Goal: Task Accomplishment & Management: Complete application form

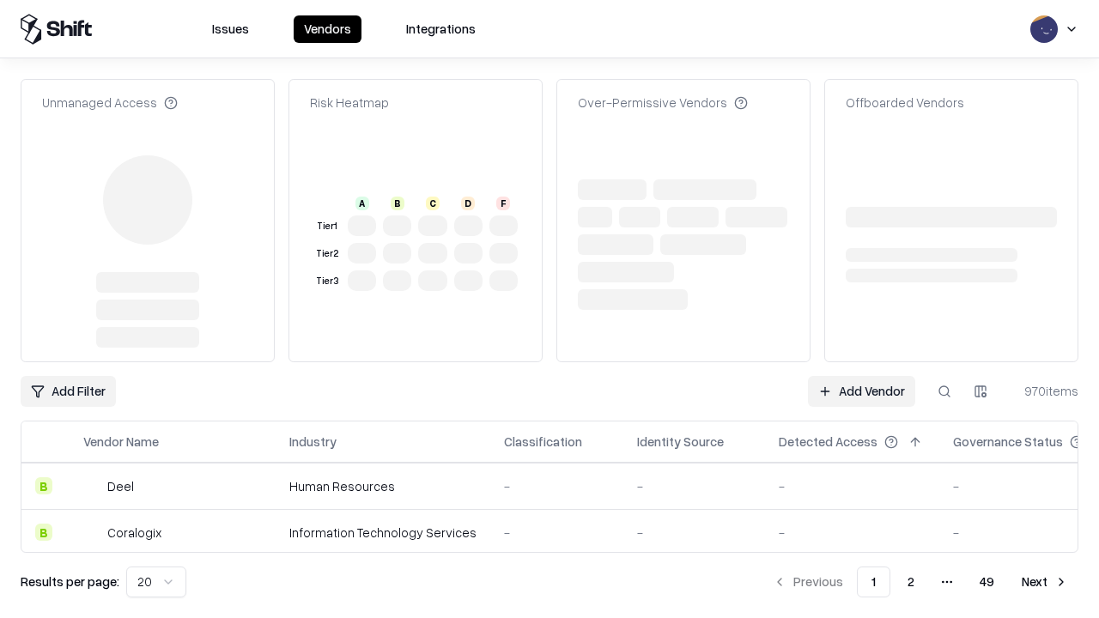
click at [861, 376] on link "Add Vendor" at bounding box center [861, 391] width 107 height 31
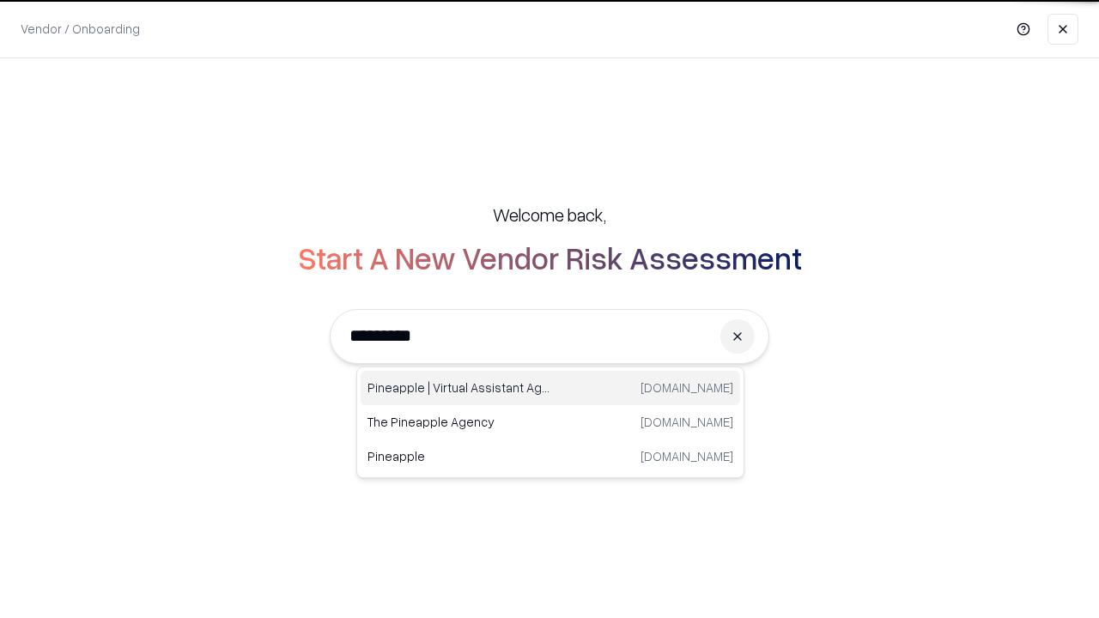
click at [550, 388] on div "Pineapple | Virtual Assistant Agency trypineapple.com" at bounding box center [550, 388] width 379 height 34
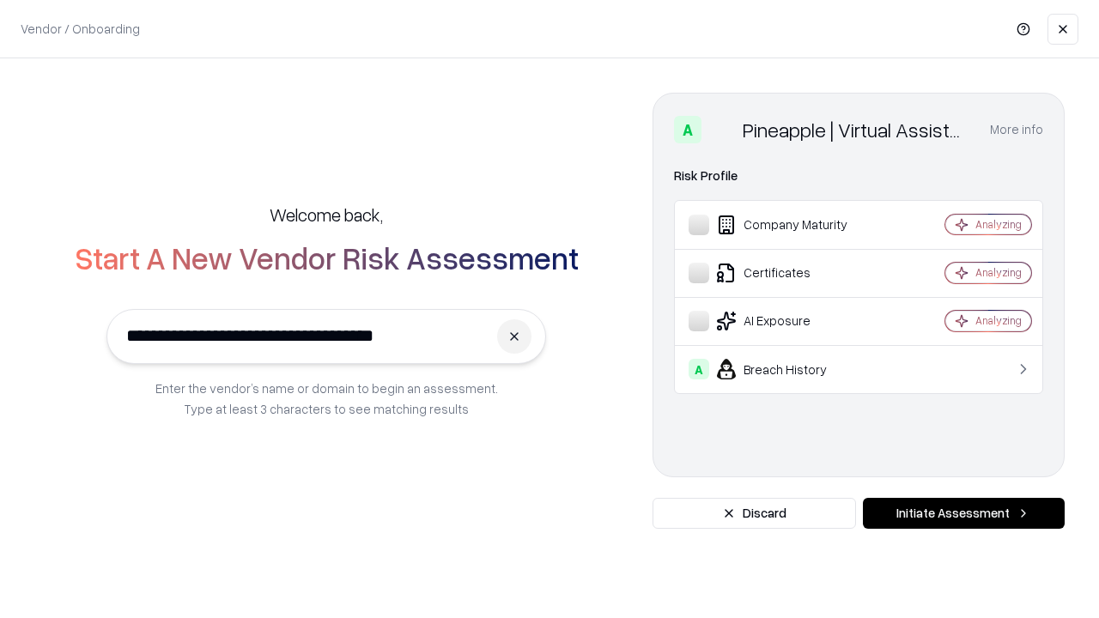
type input "**********"
click at [963, 513] on button "Initiate Assessment" at bounding box center [964, 513] width 202 height 31
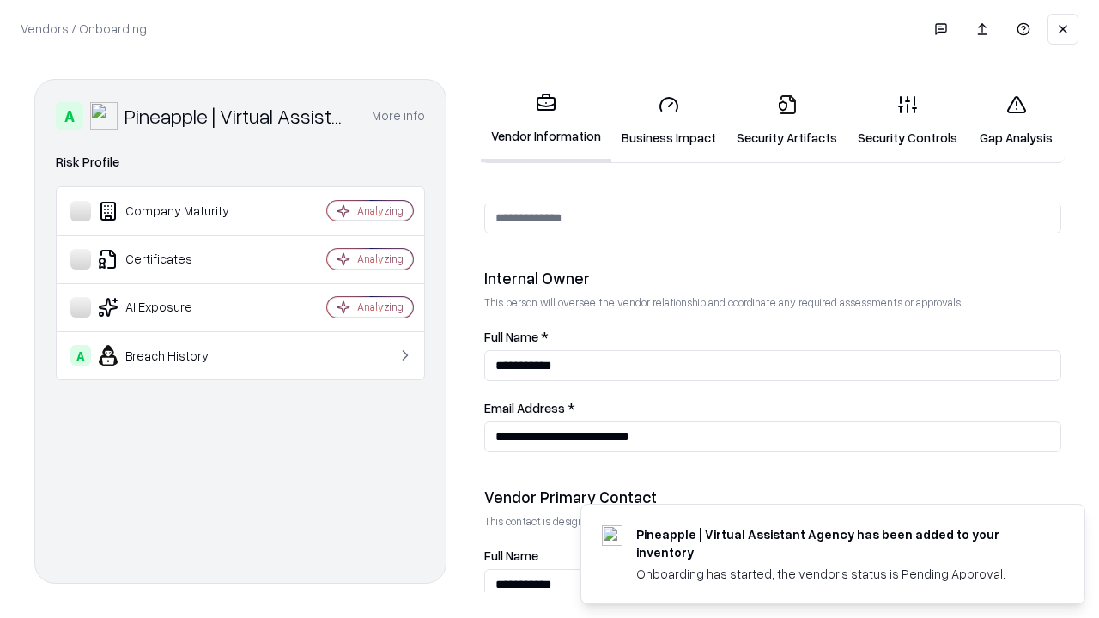
scroll to position [889, 0]
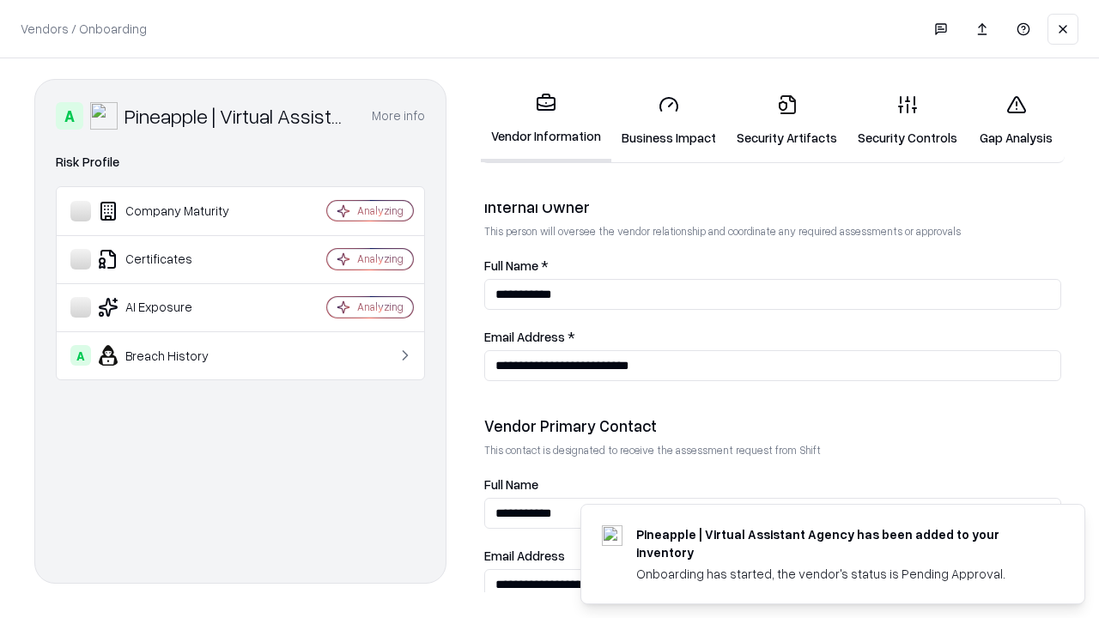
click at [786, 120] on link "Security Artifacts" at bounding box center [786, 121] width 121 height 80
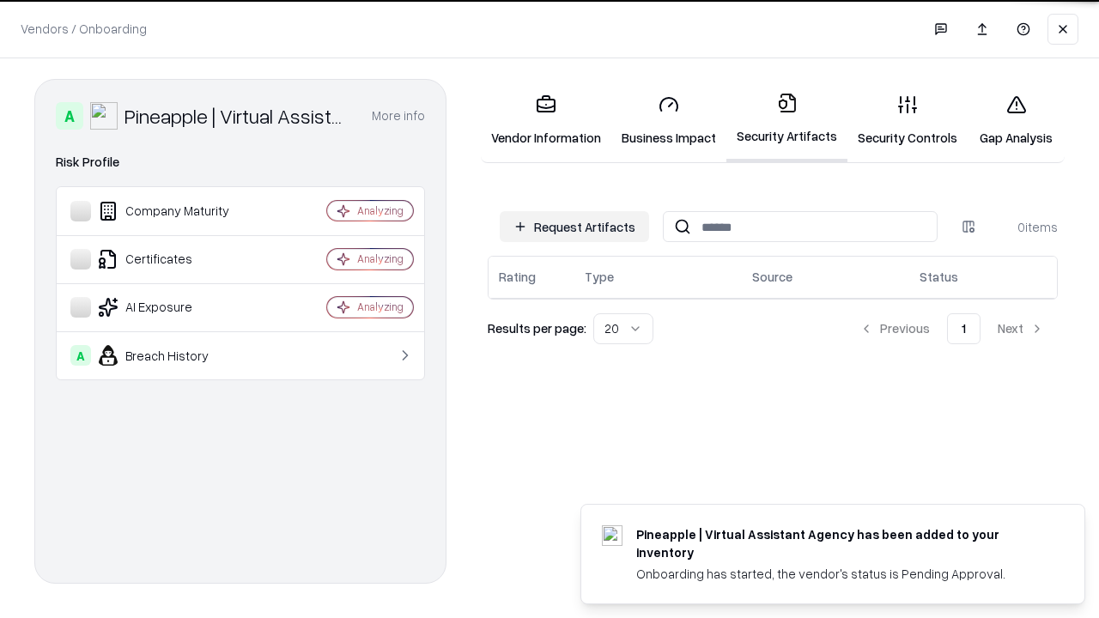
click at [574, 227] on button "Request Artifacts" at bounding box center [574, 226] width 149 height 31
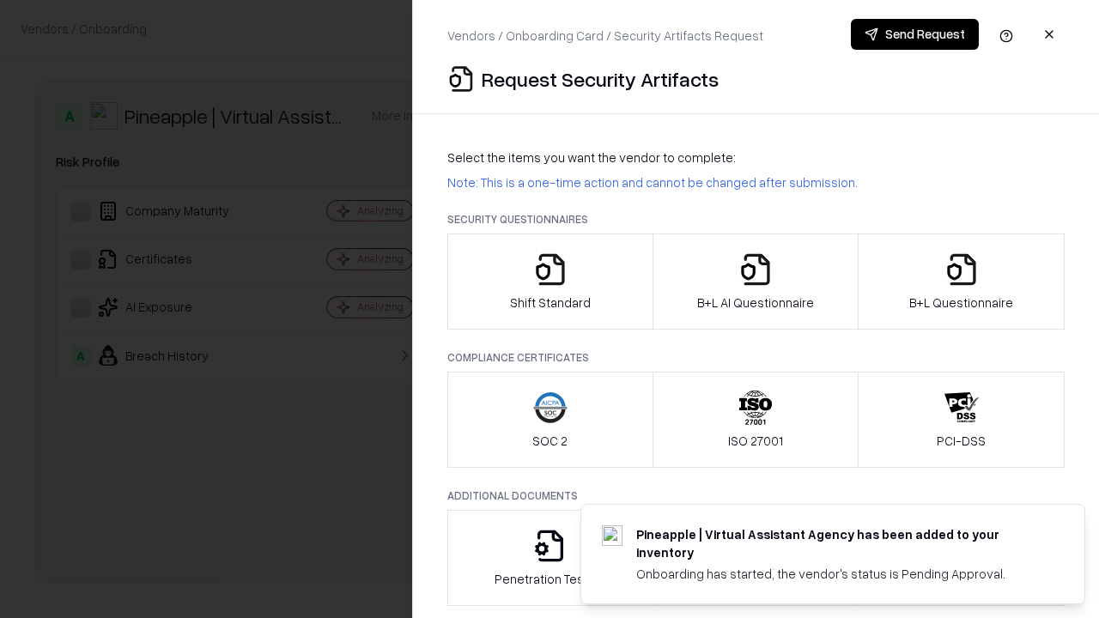
click at [961, 282] on icon "button" at bounding box center [961, 269] width 34 height 34
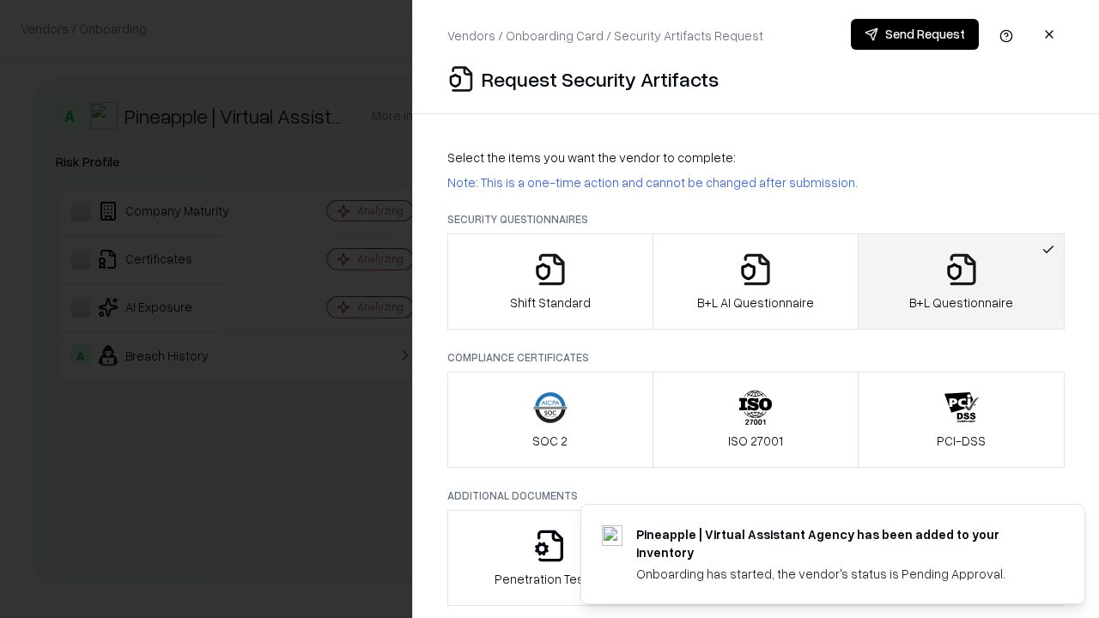
click at [755, 282] on icon "button" at bounding box center [755, 269] width 34 height 34
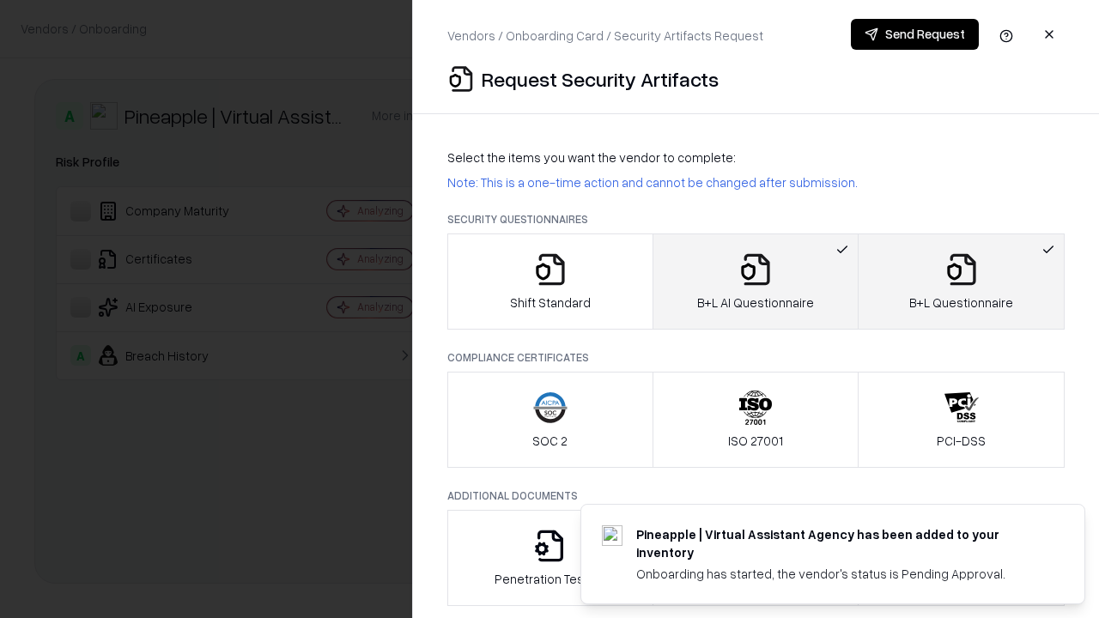
click at [914, 34] on button "Send Request" at bounding box center [915, 34] width 128 height 31
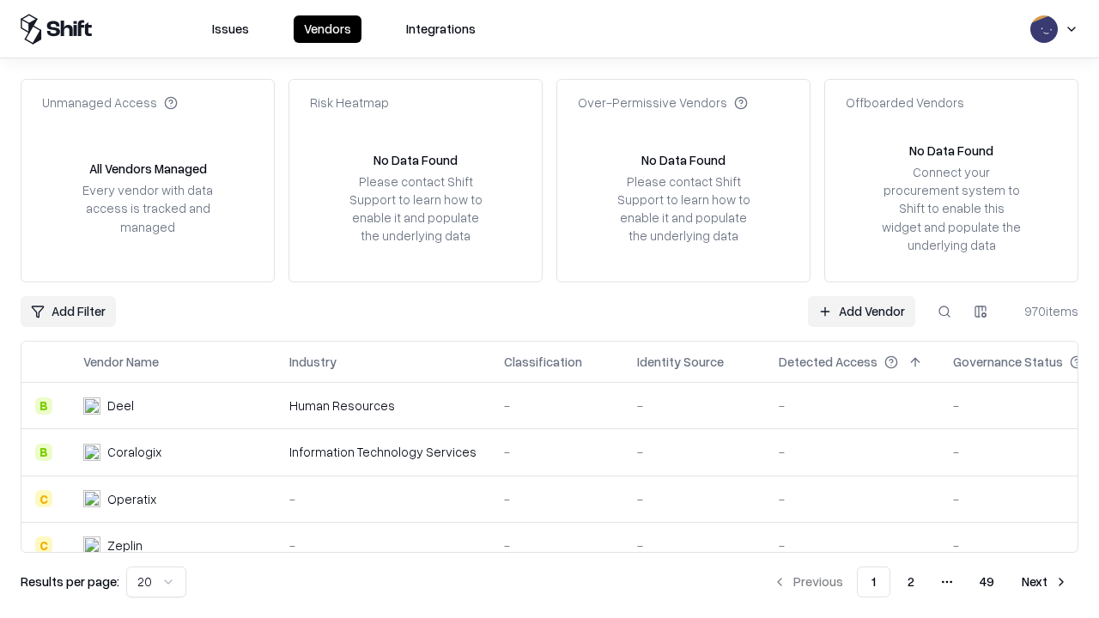
click at [944, 311] on button at bounding box center [944, 311] width 31 height 31
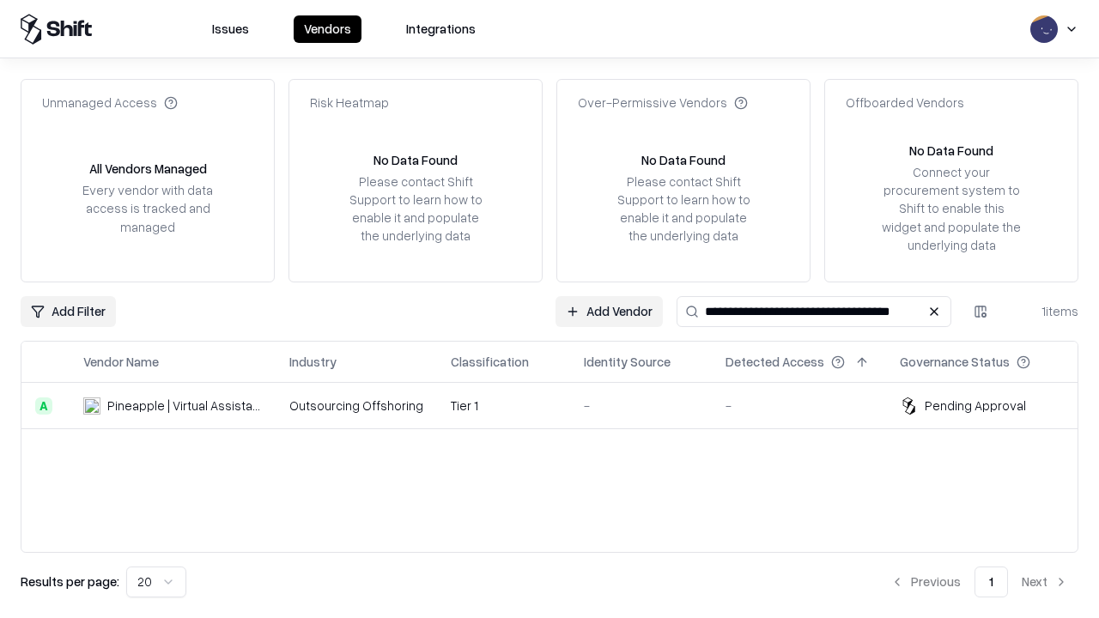
type input "**********"
click at [560, 405] on td "Tier 1" at bounding box center [503, 406] width 133 height 46
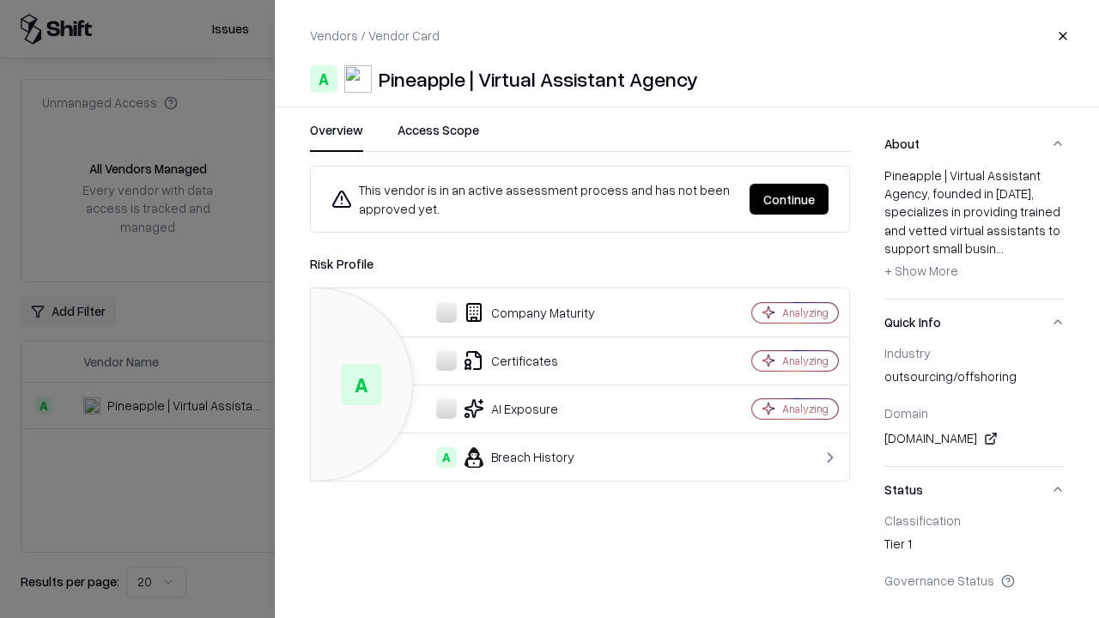
click at [789, 199] on button "Continue" at bounding box center [789, 199] width 79 height 31
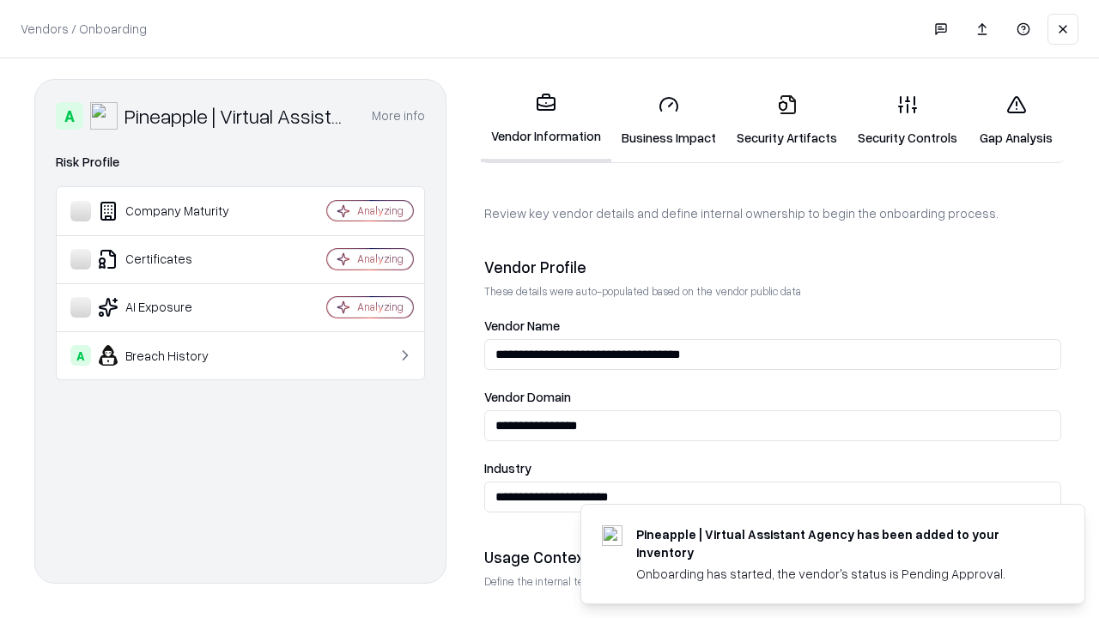
click at [786, 120] on link "Security Artifacts" at bounding box center [786, 121] width 121 height 80
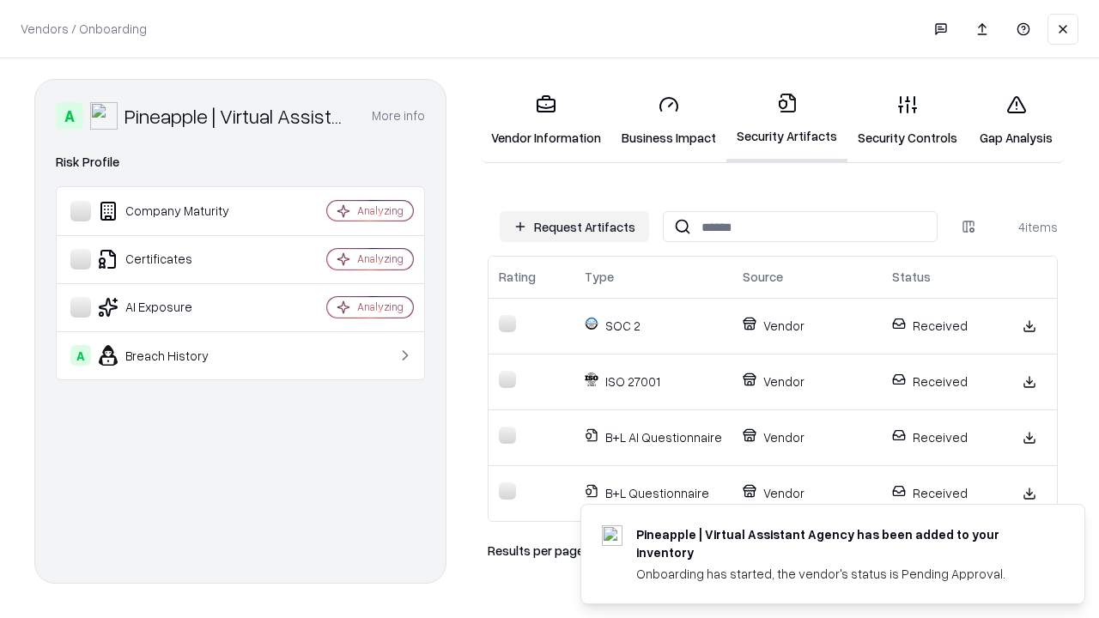
click at [1016, 120] on link "Gap Analysis" at bounding box center [1016, 121] width 97 height 80
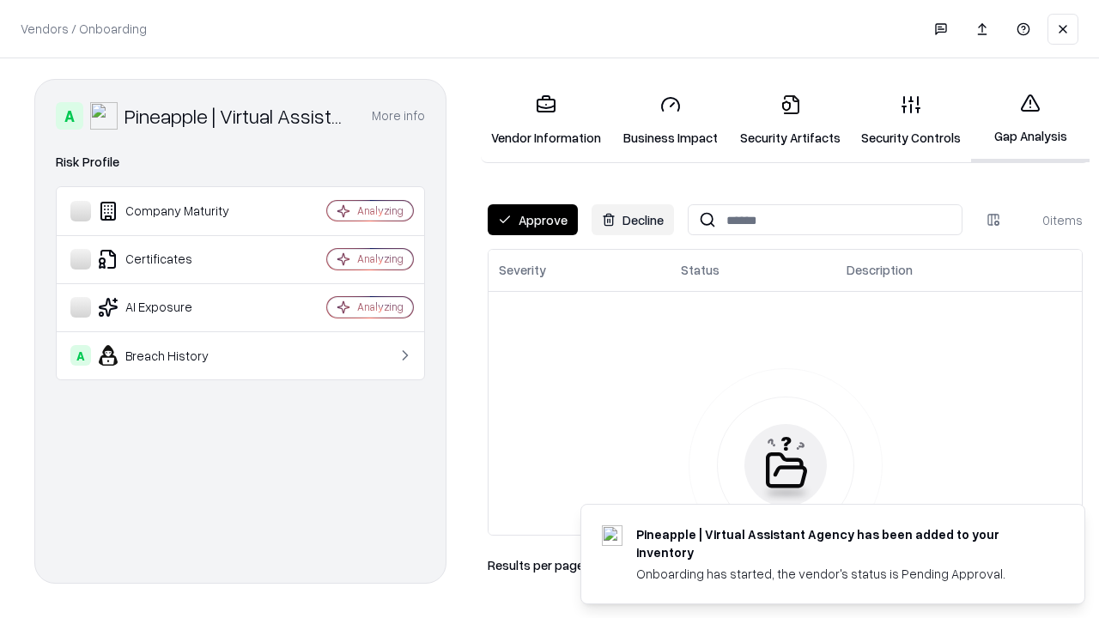
click at [532, 220] on button "Approve" at bounding box center [533, 219] width 90 height 31
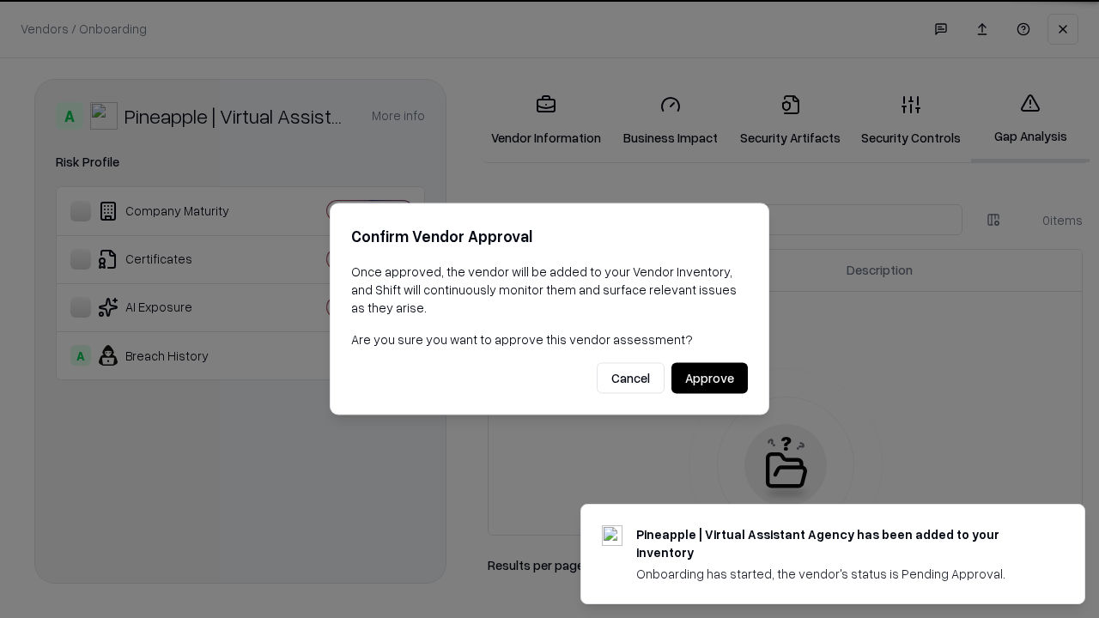
click at [709, 378] on button "Approve" at bounding box center [709, 378] width 76 height 31
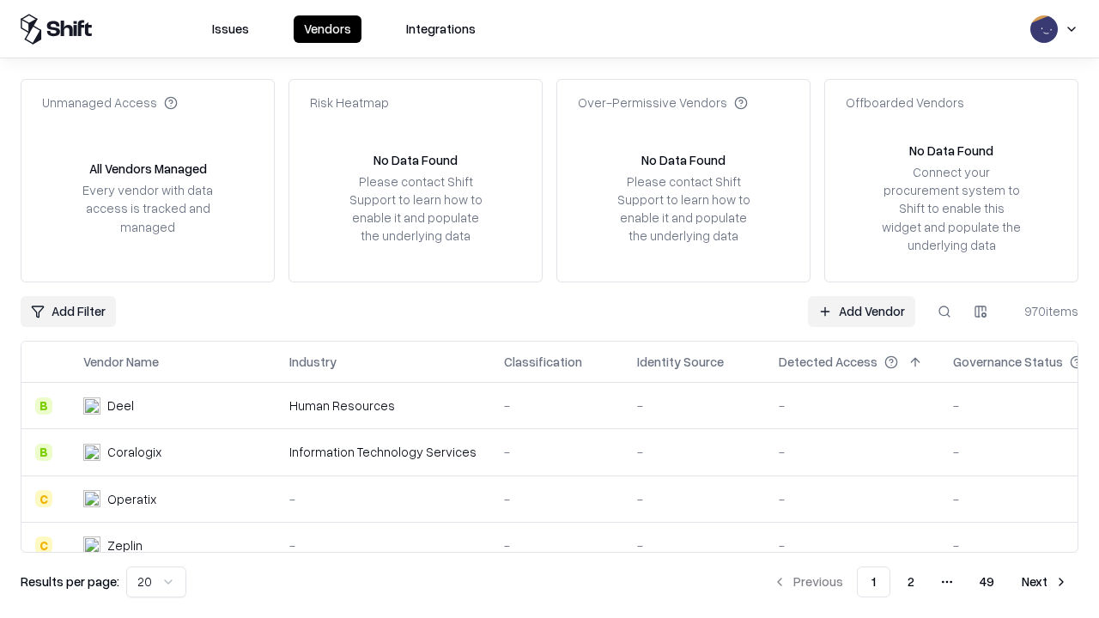
type input "**********"
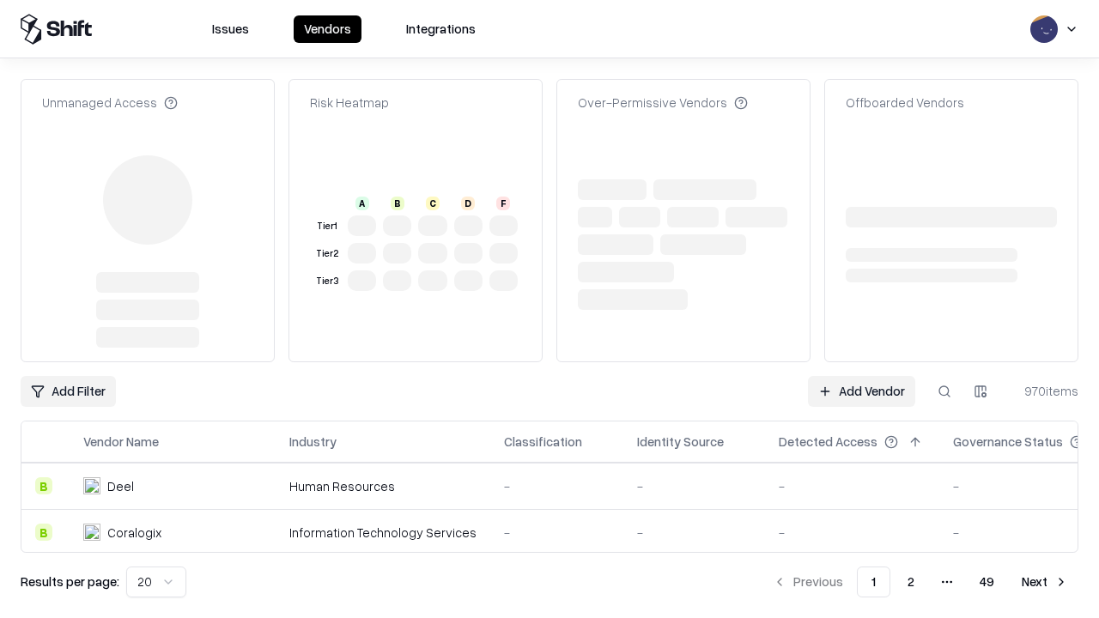
click at [861, 376] on link "Add Vendor" at bounding box center [861, 391] width 107 height 31
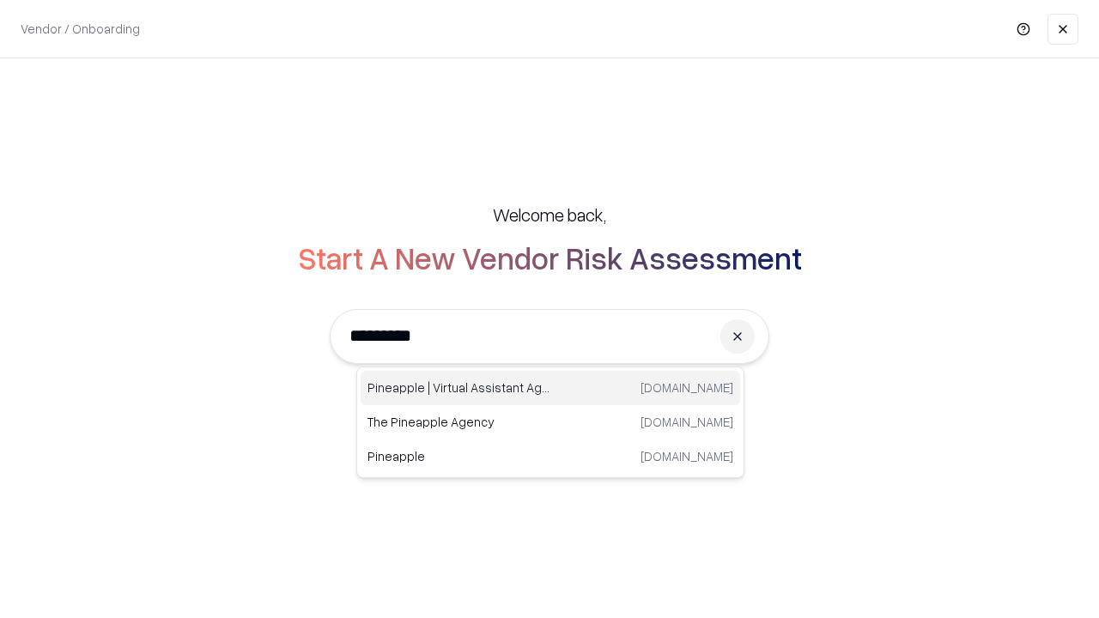
click at [550, 388] on div "Pineapple | Virtual Assistant Agency [DOMAIN_NAME]" at bounding box center [550, 388] width 379 height 34
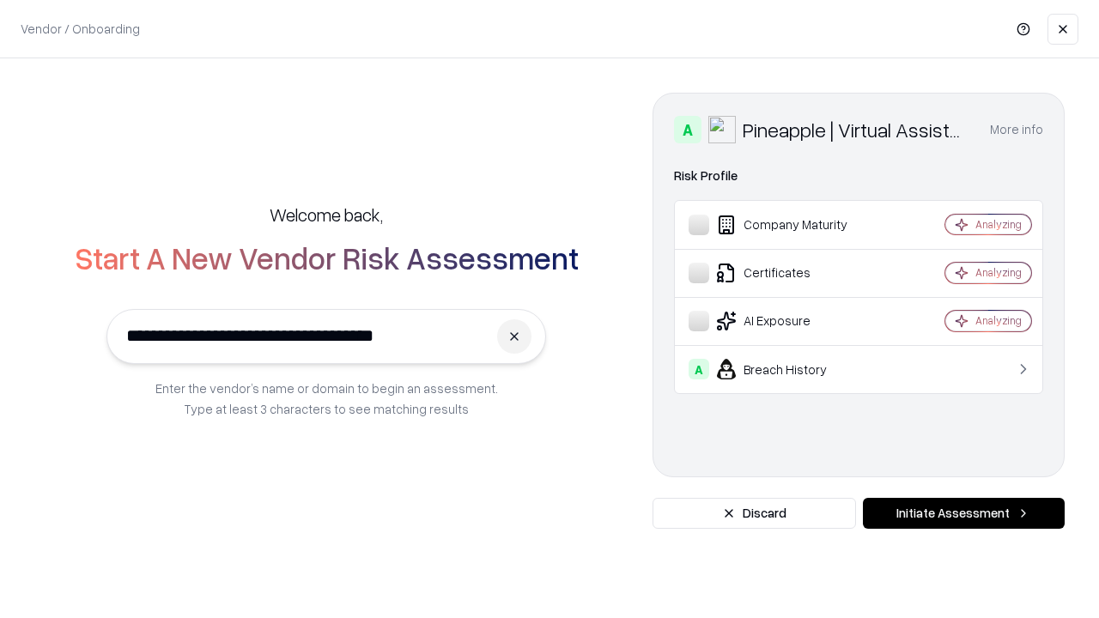
type input "**********"
click at [963, 513] on button "Initiate Assessment" at bounding box center [964, 513] width 202 height 31
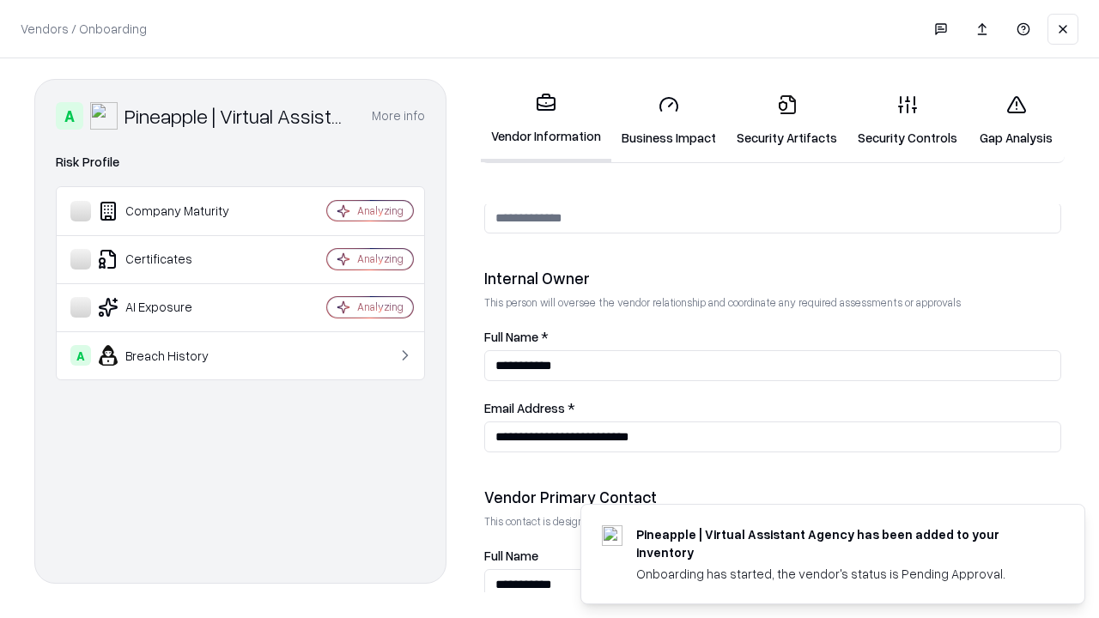
scroll to position [889, 0]
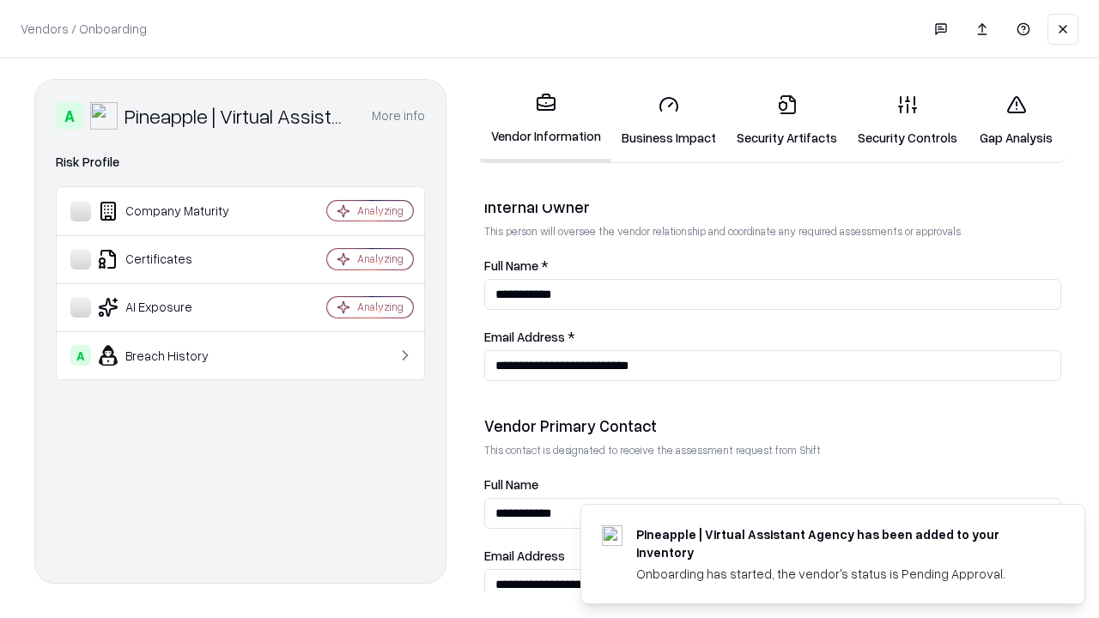
click at [1016, 120] on link "Gap Analysis" at bounding box center [1016, 121] width 97 height 80
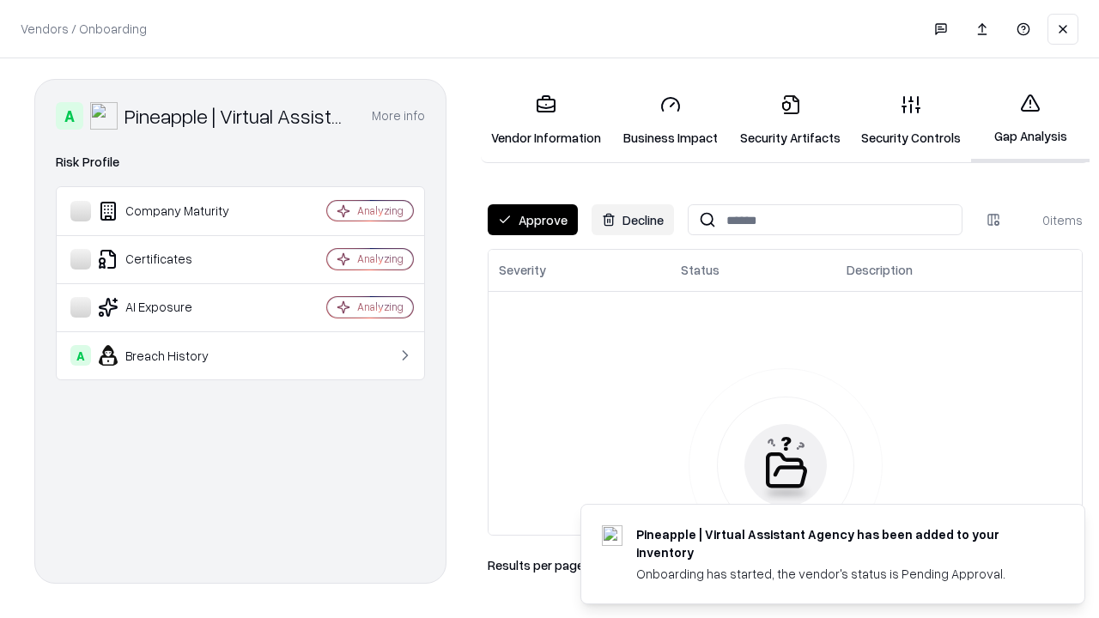
click at [532, 220] on button "Approve" at bounding box center [533, 219] width 90 height 31
